Goal: Transaction & Acquisition: Purchase product/service

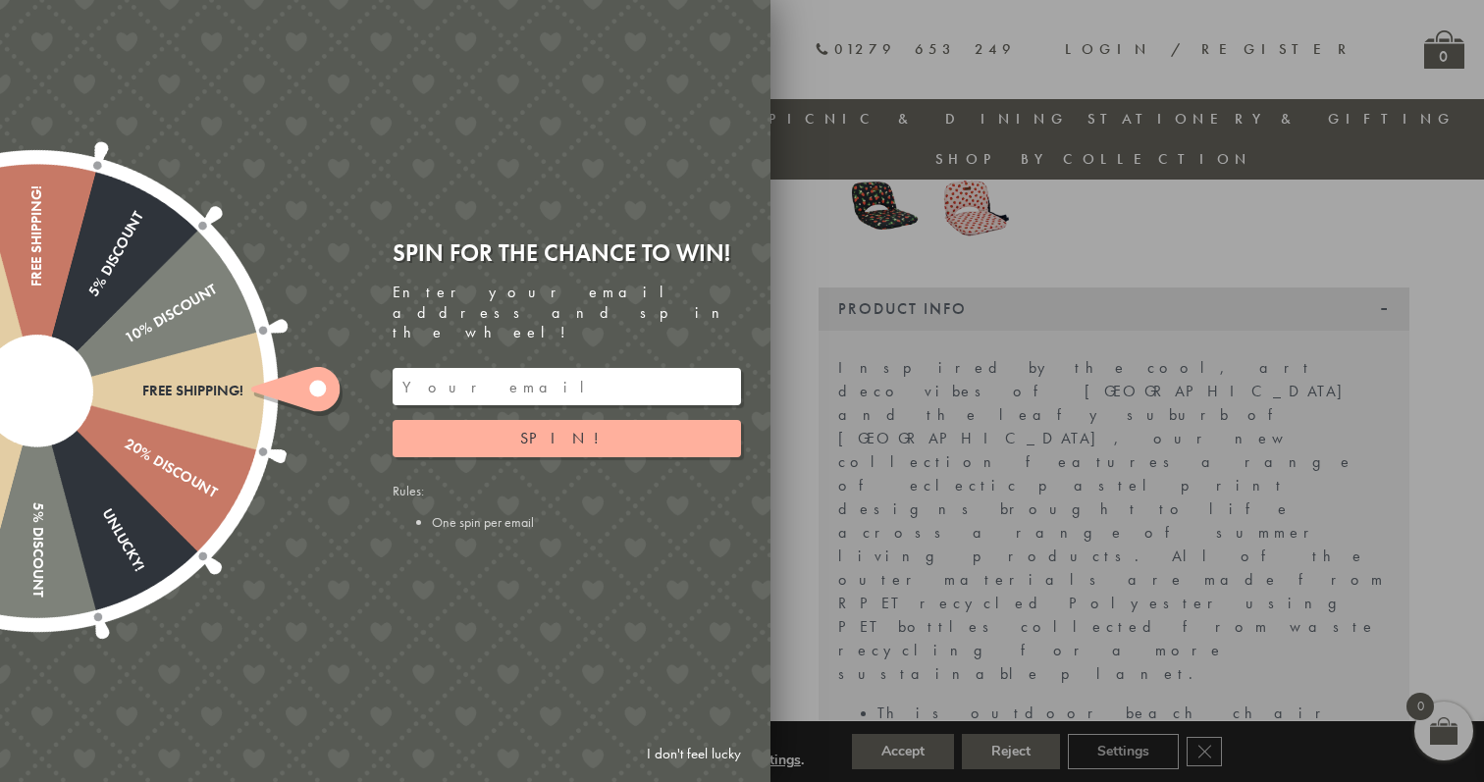
scroll to position [403, 0]
click at [1313, 348] on div at bounding box center [742, 391] width 1484 height 782
drag, startPoint x: 695, startPoint y: 752, endPoint x: 773, endPoint y: 711, distance: 87.8
click at [695, 752] on link "I don't feel lucky" at bounding box center [694, 754] width 114 height 36
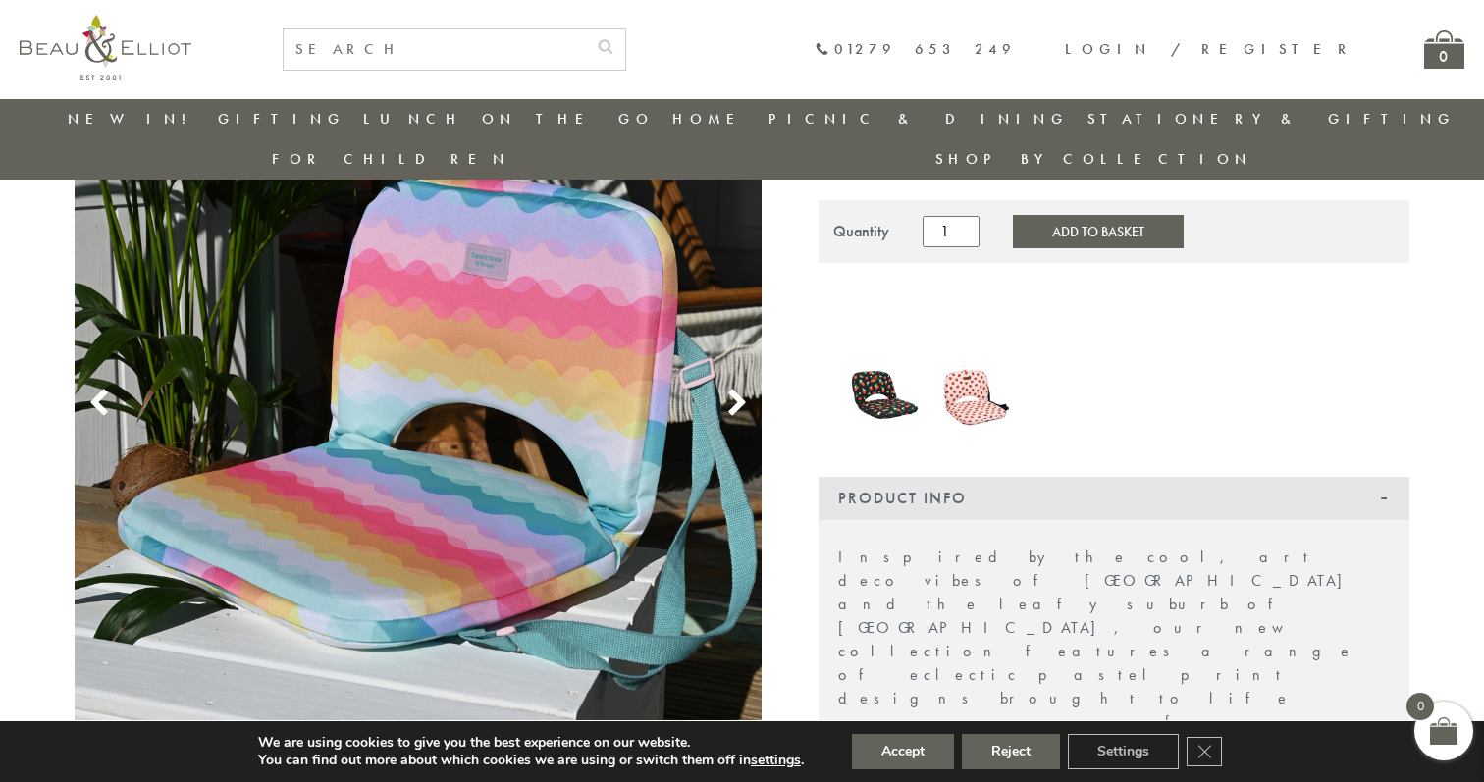
scroll to position [217, 0]
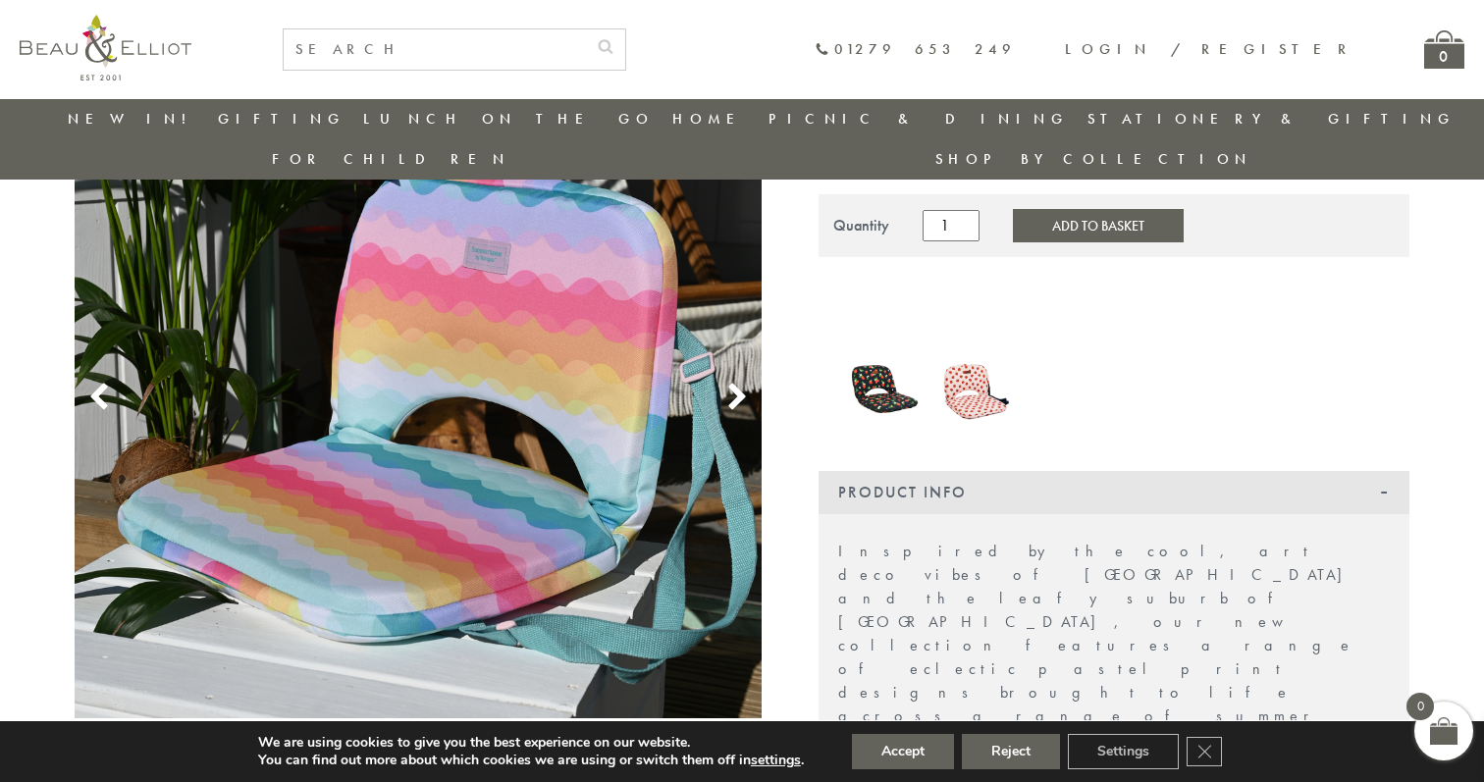
click at [580, 393] on img at bounding box center [418, 374] width 687 height 687
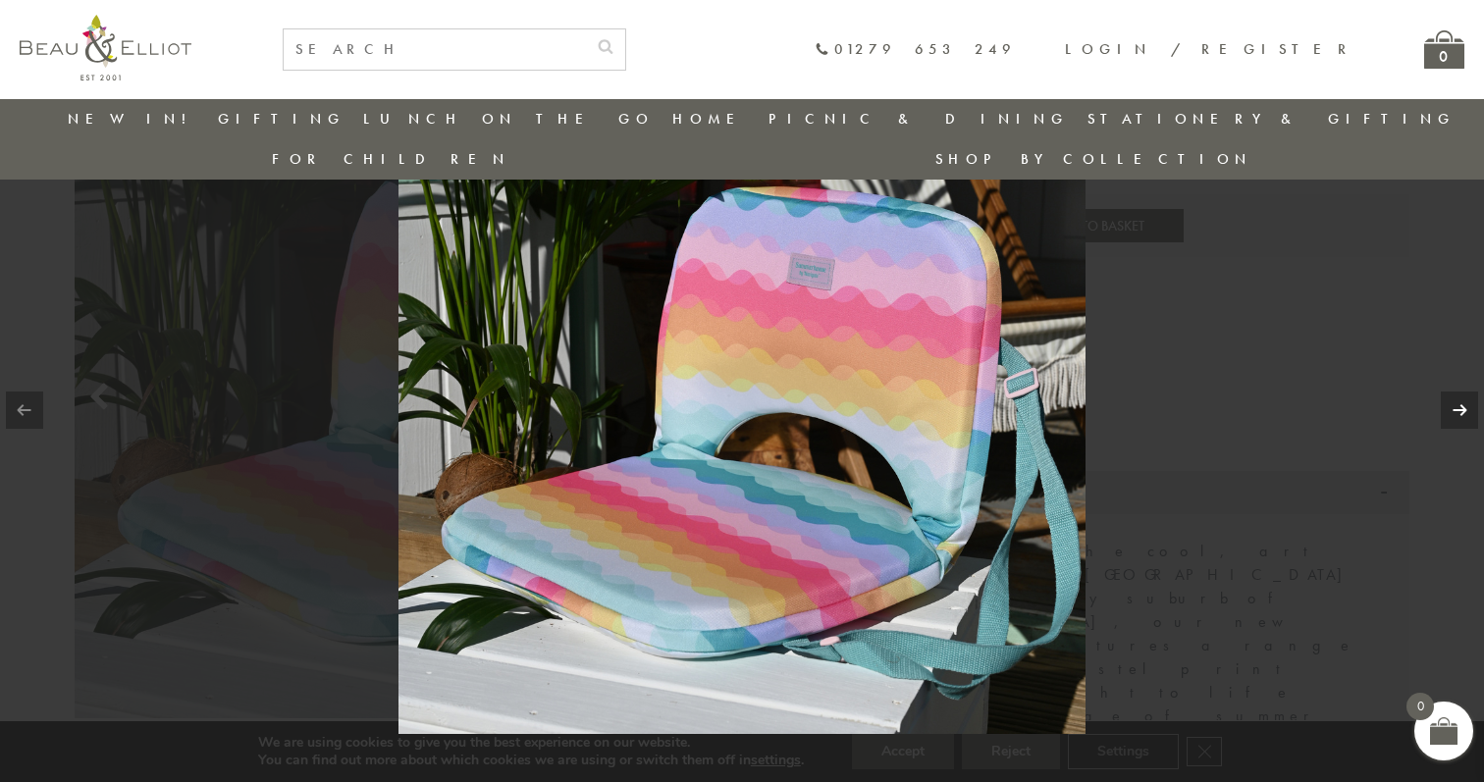
click at [1468, 409] on link at bounding box center [1459, 410] width 37 height 37
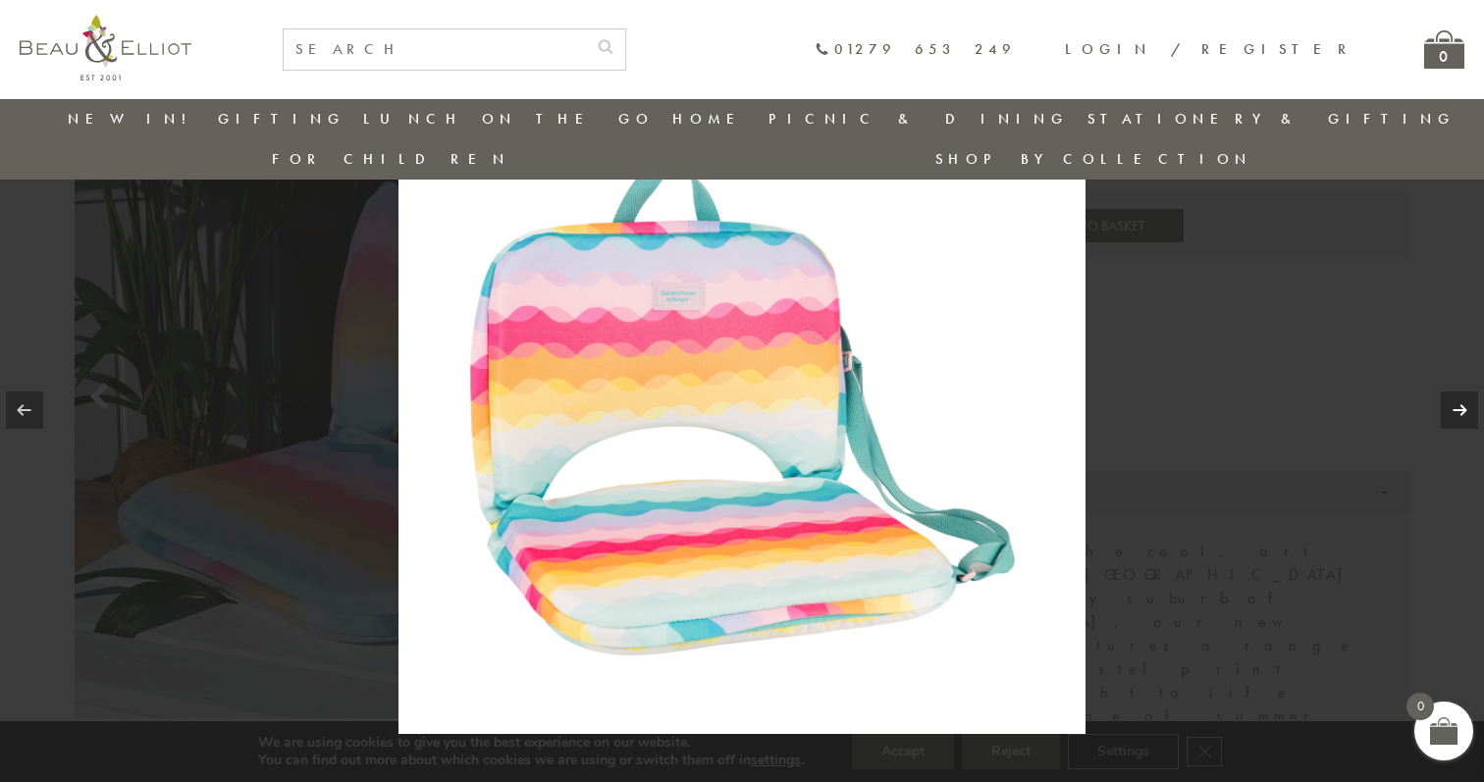
click at [1457, 412] on link at bounding box center [1459, 410] width 37 height 37
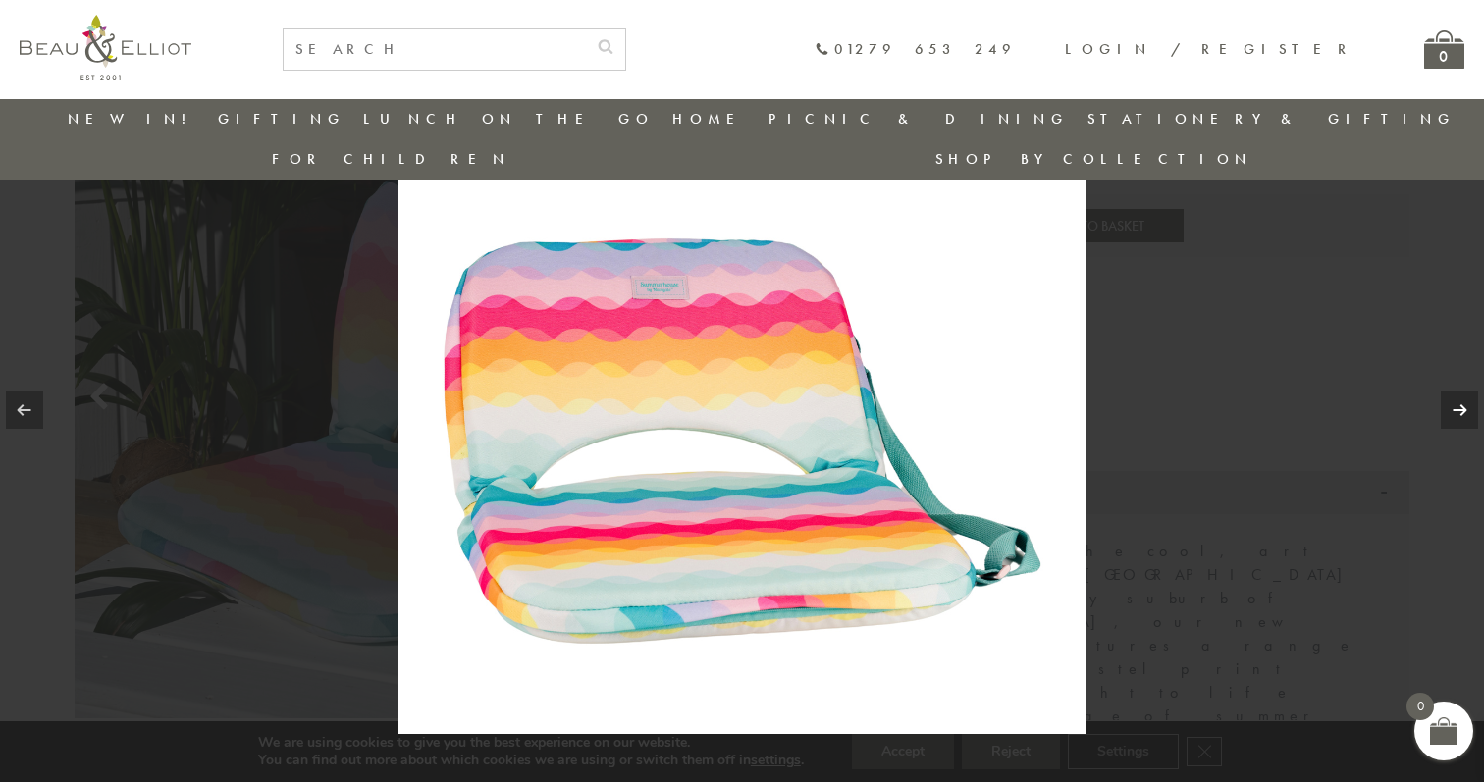
click at [1459, 408] on link at bounding box center [1459, 410] width 37 height 37
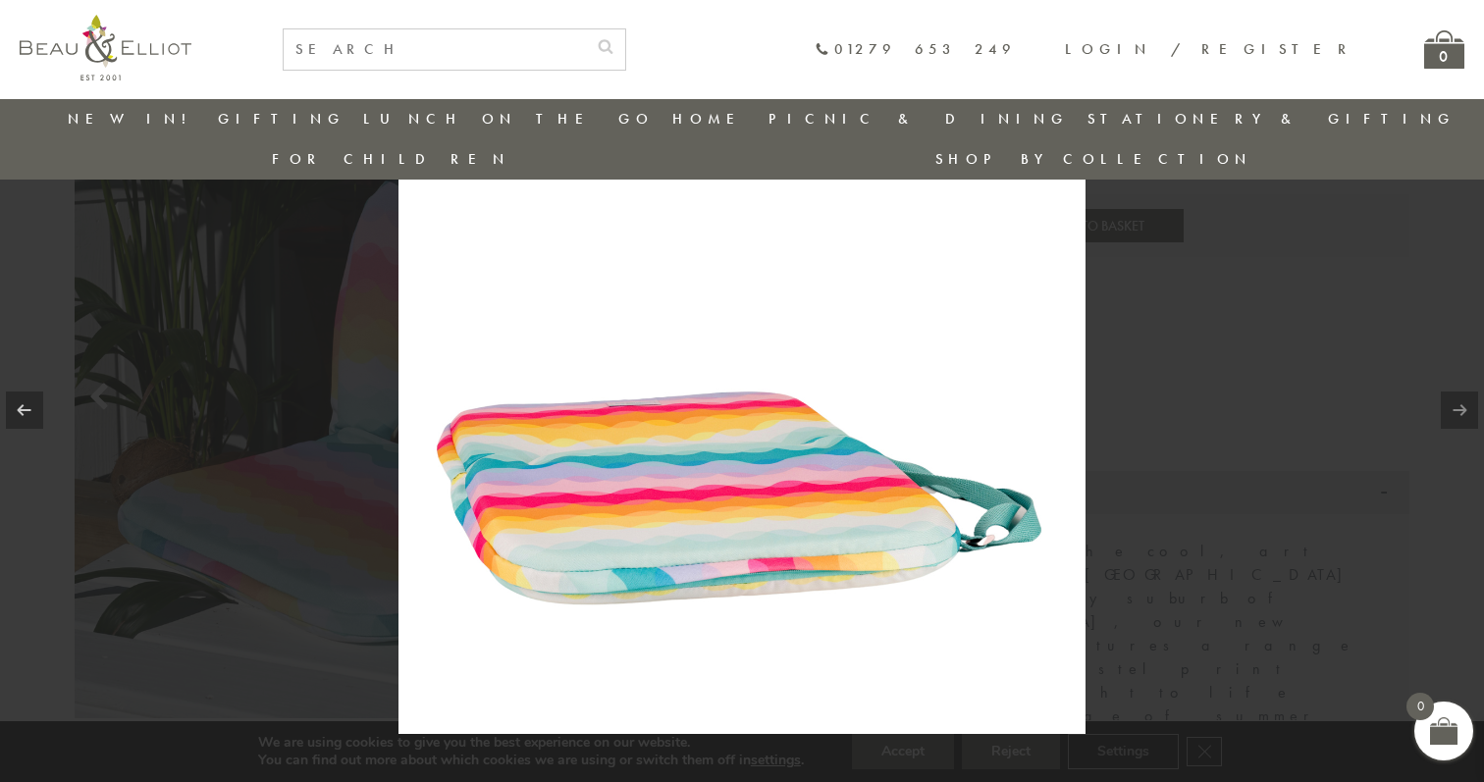
click at [1447, 409] on link at bounding box center [1459, 410] width 37 height 37
click at [1461, 410] on link at bounding box center [1459, 410] width 37 height 37
click at [1353, 527] on div at bounding box center [742, 391] width 1484 height 782
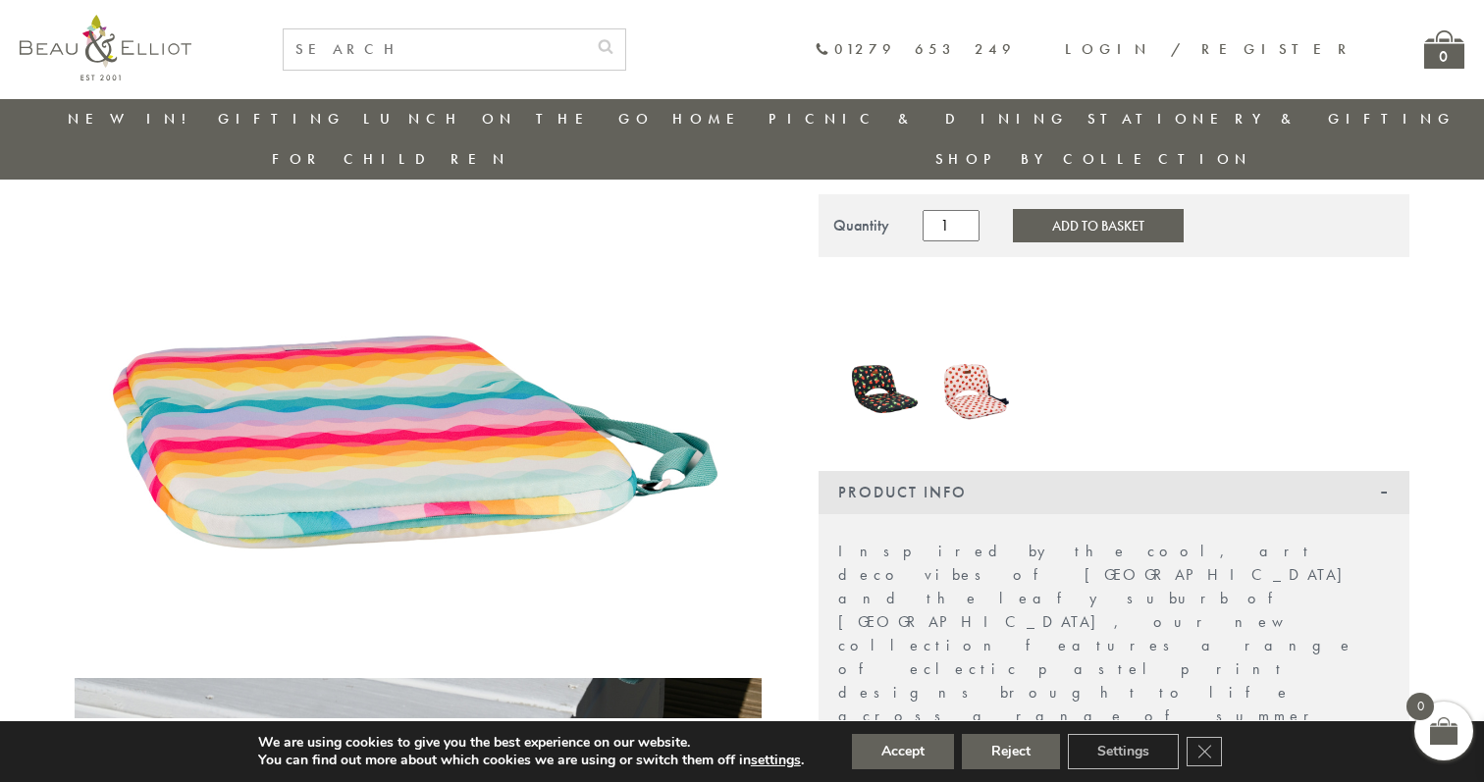
scroll to position [208, 0]
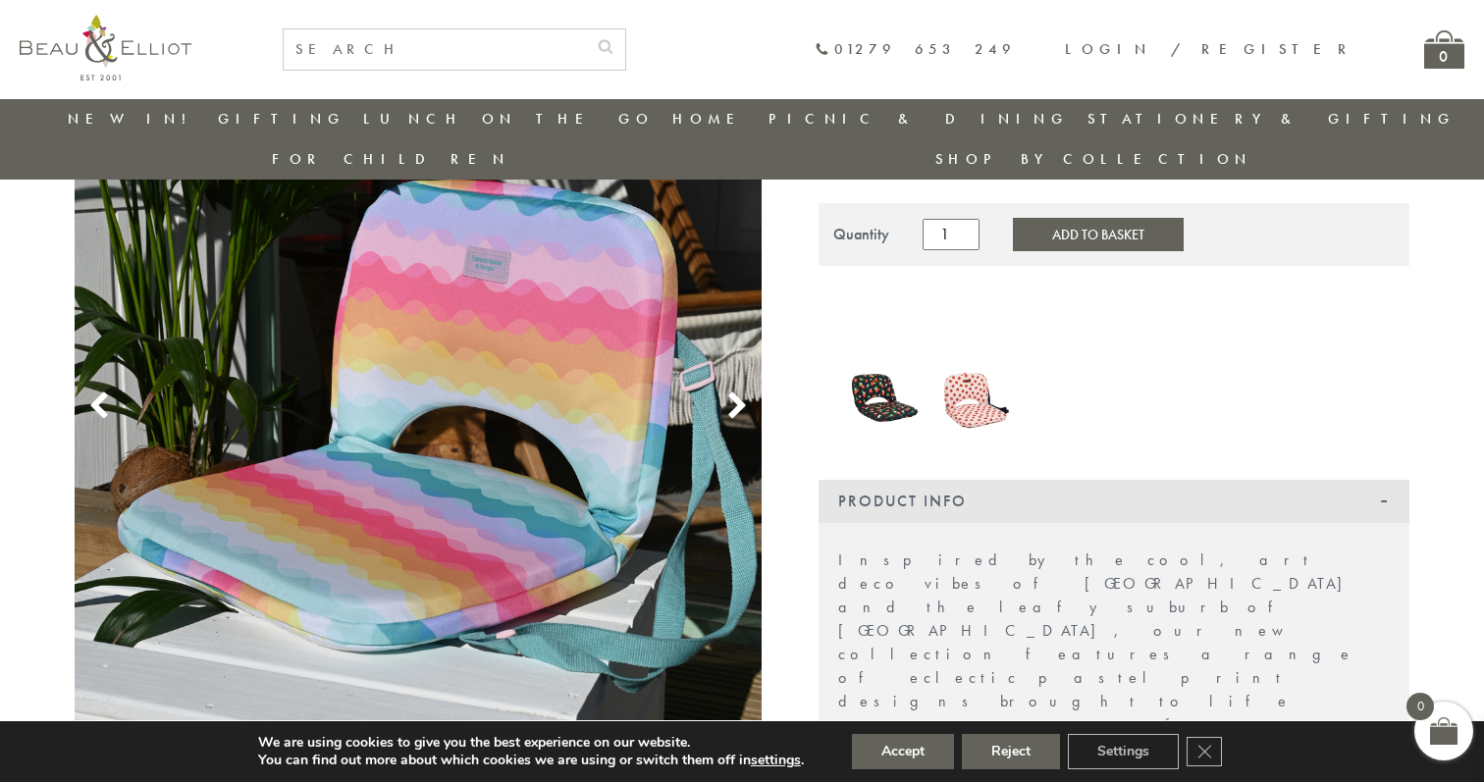
click at [960, 350] on img at bounding box center [976, 397] width 73 height 95
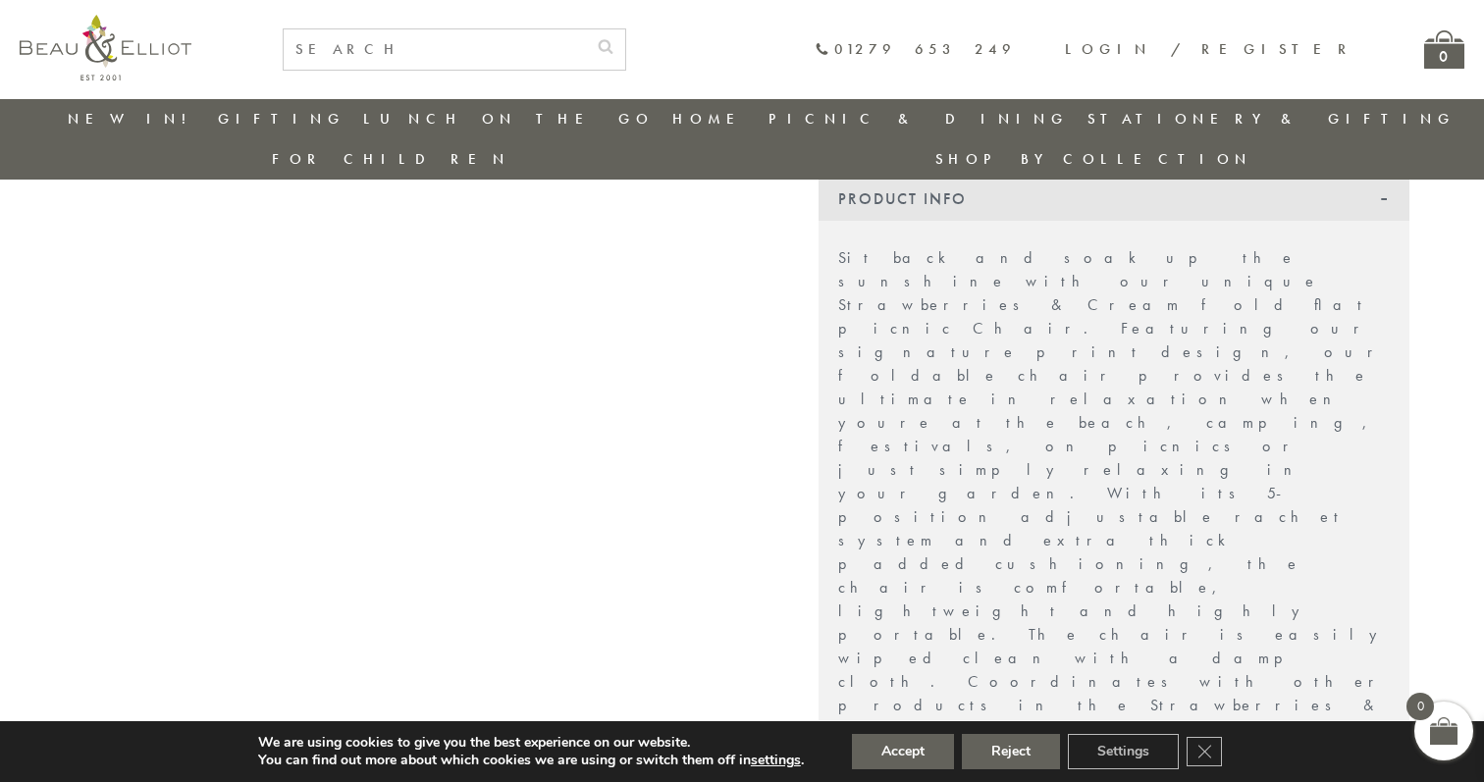
scroll to position [532, 0]
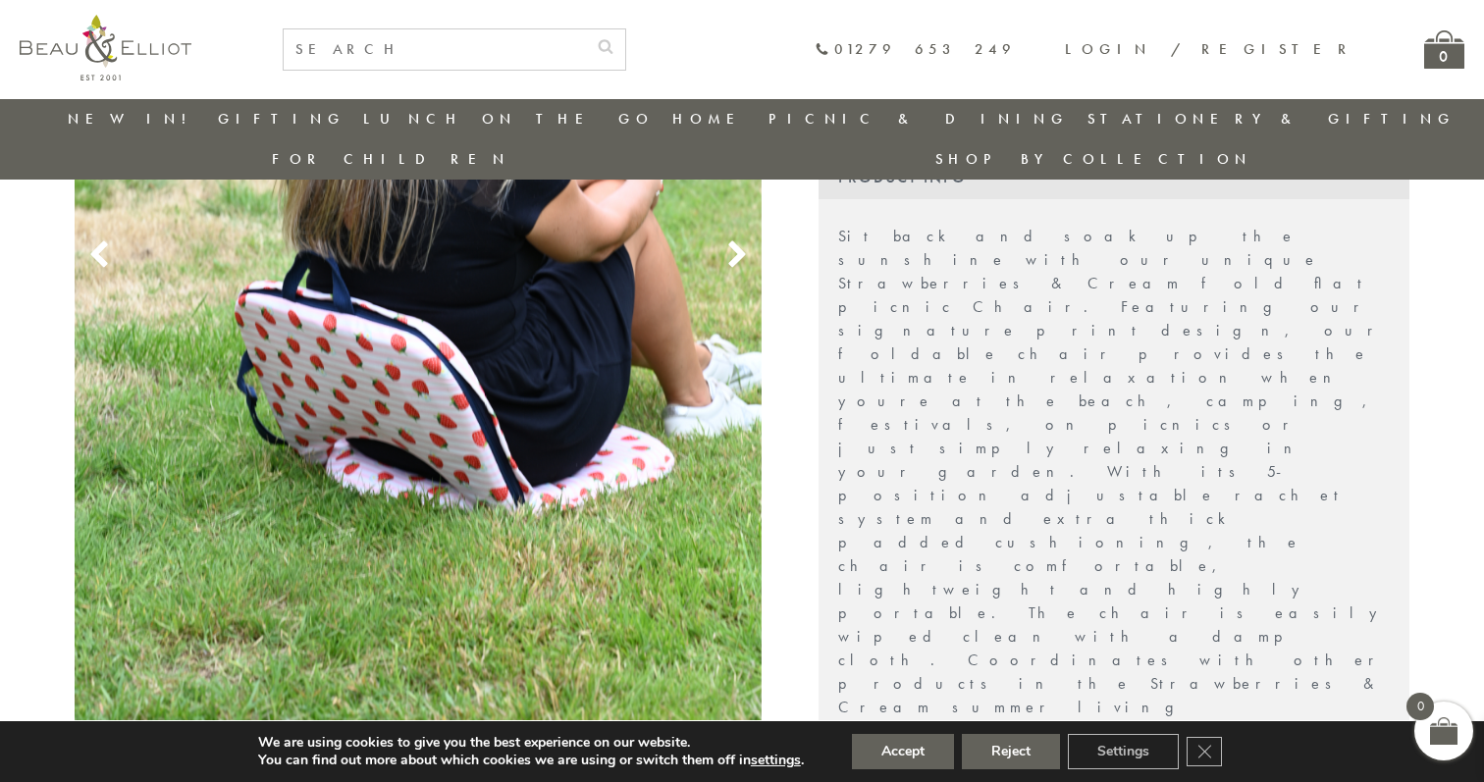
click at [739, 241] on icon at bounding box center [737, 255] width 29 height 29
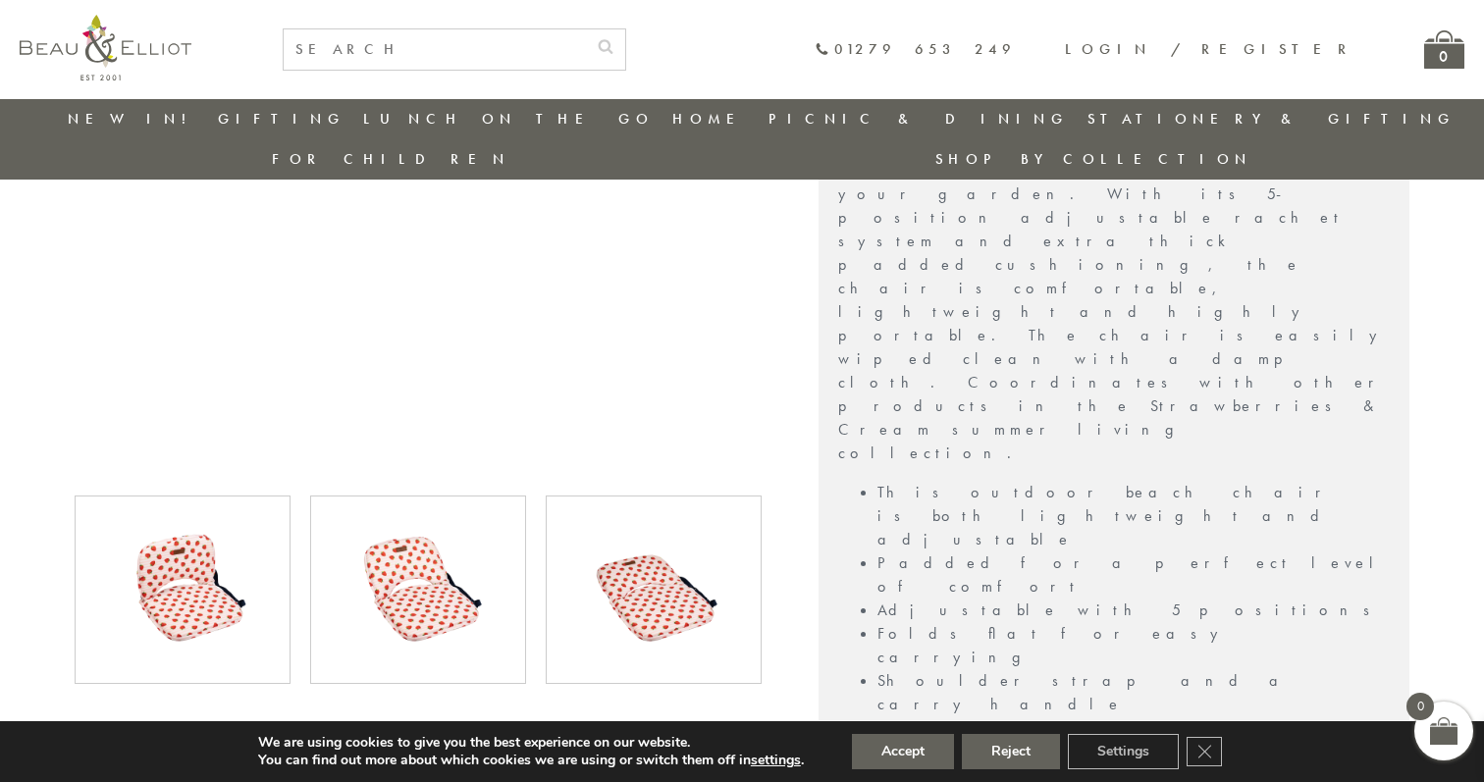
scroll to position [813, 0]
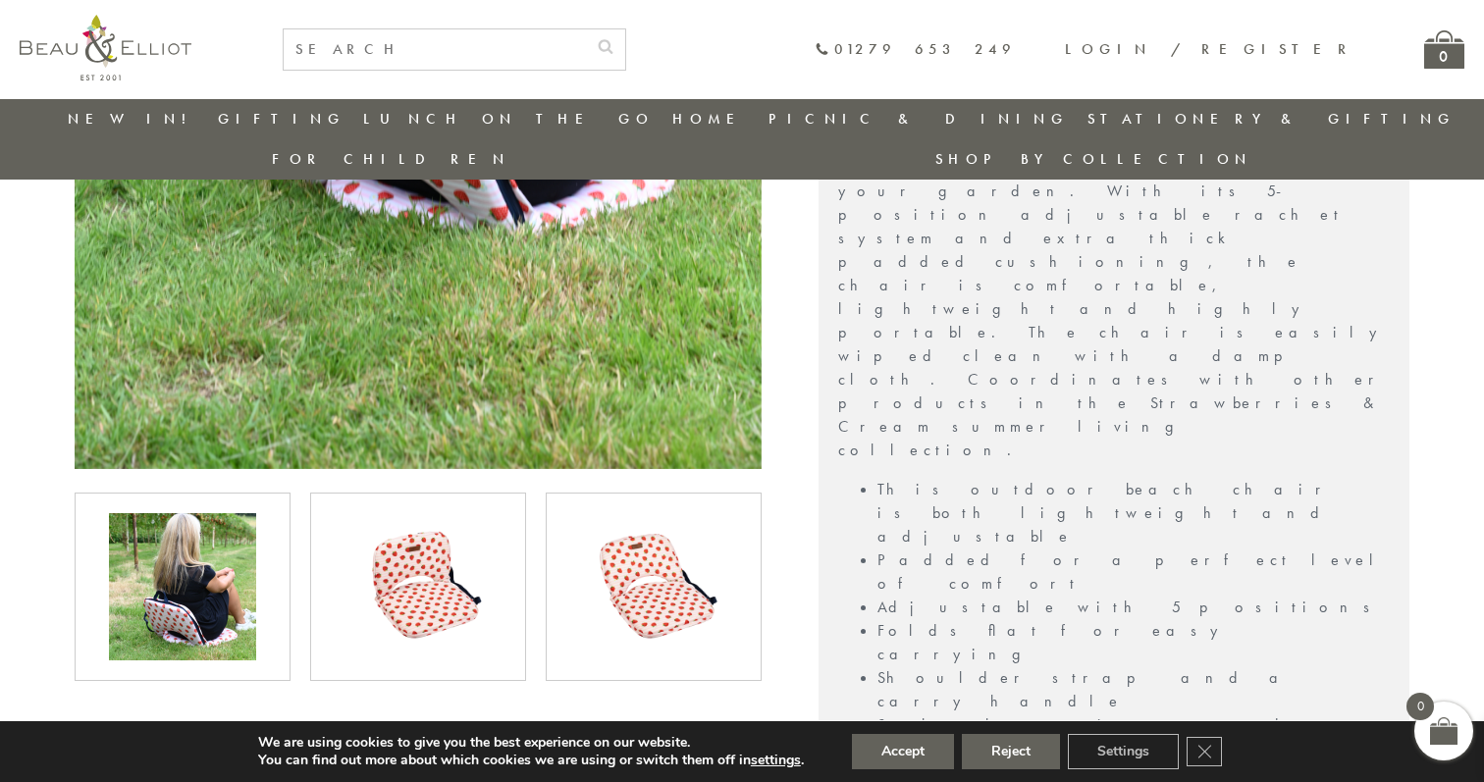
click at [160, 562] on img at bounding box center [182, 586] width 147 height 147
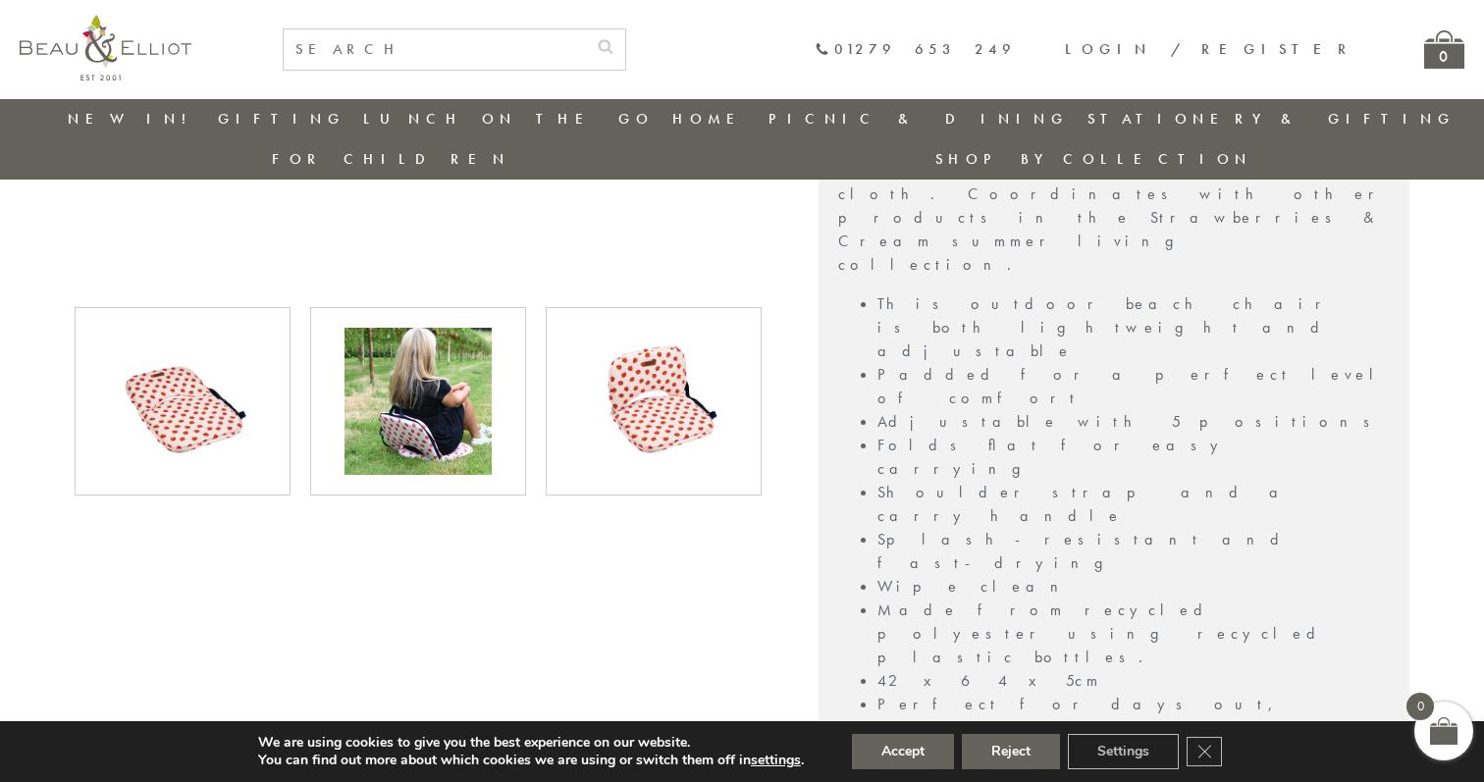
scroll to position [1025, 0]
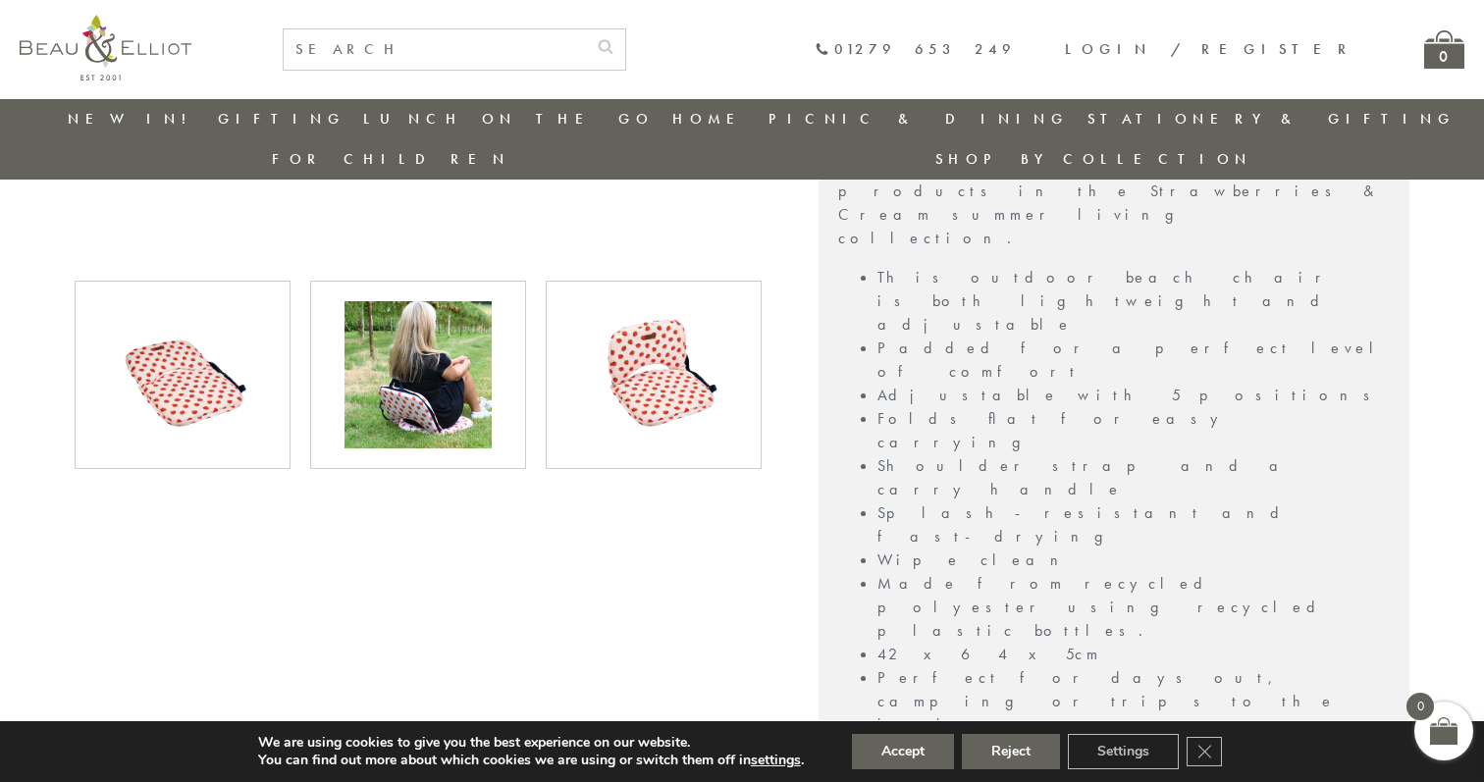
click at [210, 340] on img at bounding box center [182, 374] width 147 height 147
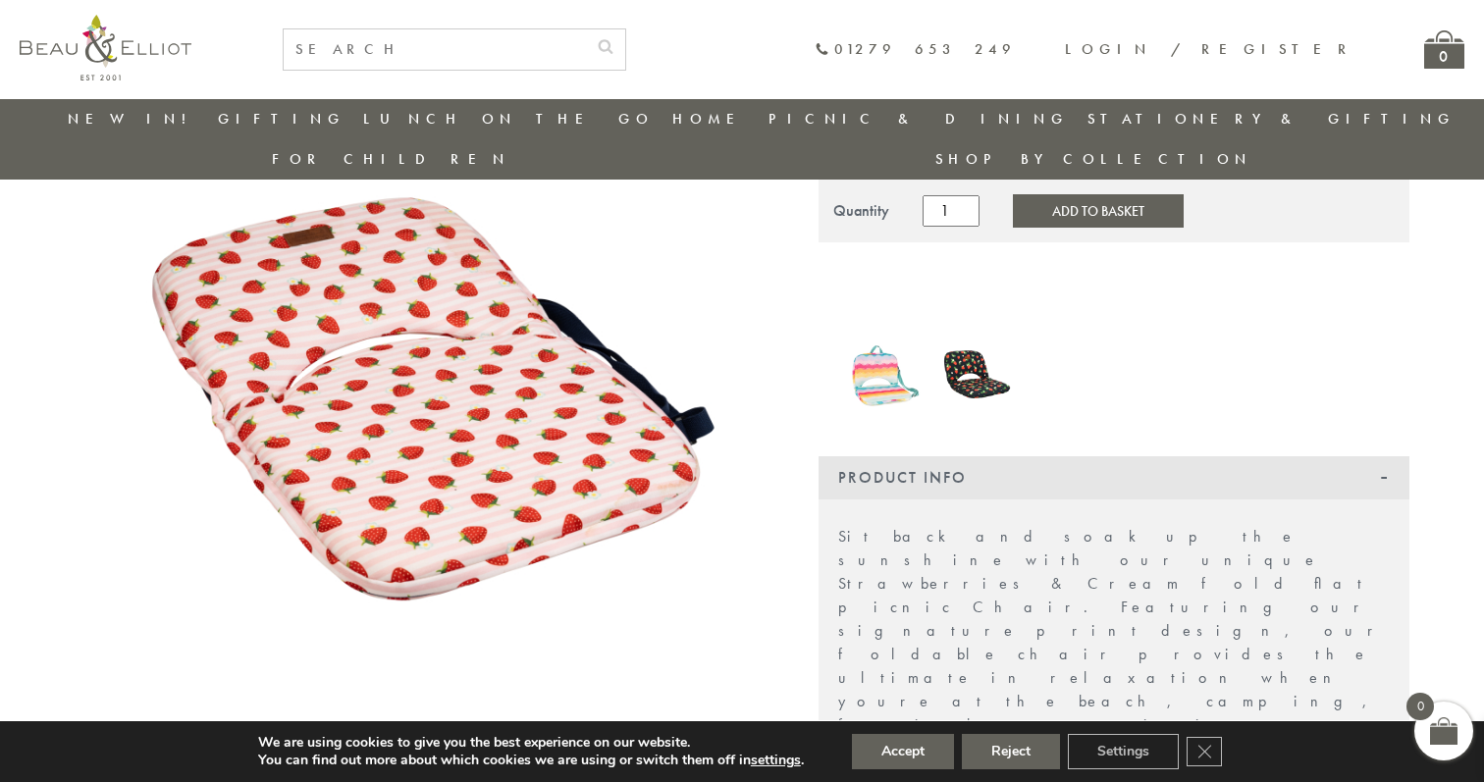
scroll to position [180, 0]
